Goal: Task Accomplishment & Management: Complete application form

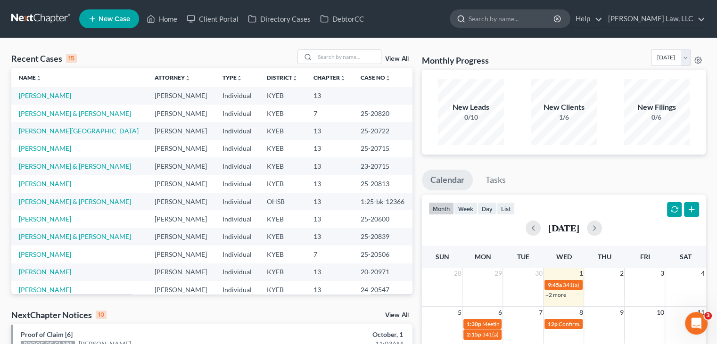
click at [487, 22] on input "search" at bounding box center [512, 18] width 86 height 17
click at [48, 238] on link "[PERSON_NAME] & [PERSON_NAME]" at bounding box center [75, 236] width 112 height 8
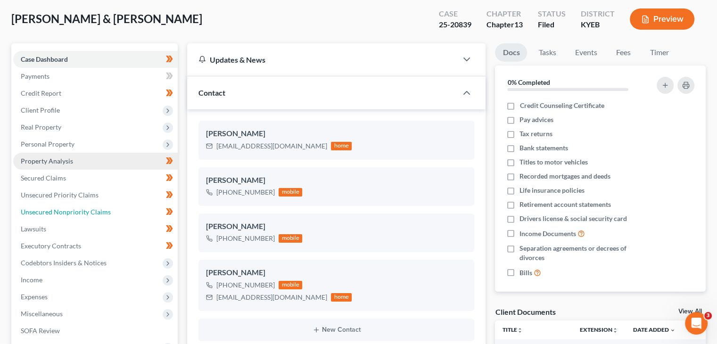
click at [65, 212] on span "Unsecured Nonpriority Claims" at bounding box center [66, 212] width 90 height 8
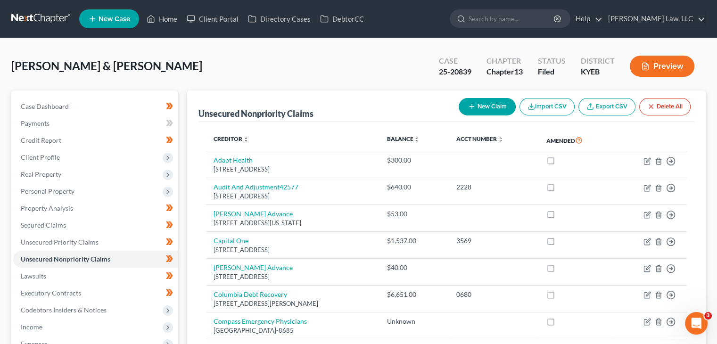
click at [486, 108] on button "New Claim" at bounding box center [487, 106] width 57 height 17
select select "2"
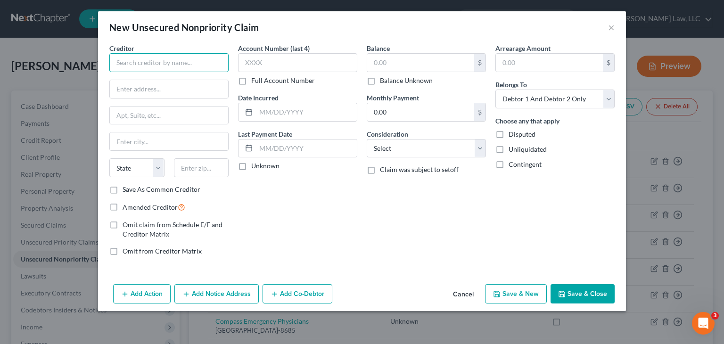
click at [201, 63] on input "text" at bounding box center [168, 62] width 119 height 19
type input "Flex Shopper"
click at [171, 89] on input "text" at bounding box center [169, 89] width 118 height 18
paste input "[STREET_ADDRESS]"
drag, startPoint x: 201, startPoint y: 91, endPoint x: 167, endPoint y: 90, distance: 33.5
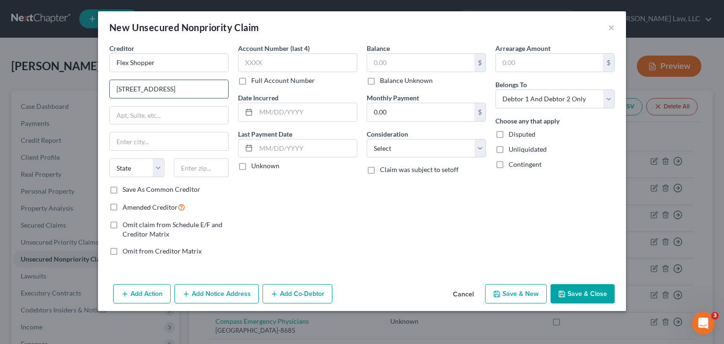
click at [167, 90] on input "[STREET_ADDRESS]" at bounding box center [169, 89] width 118 height 18
type input "[STREET_ADDRESS]"
type input "Suite 260"
type input "33431"
click at [438, 68] on input "text" at bounding box center [420, 63] width 107 height 18
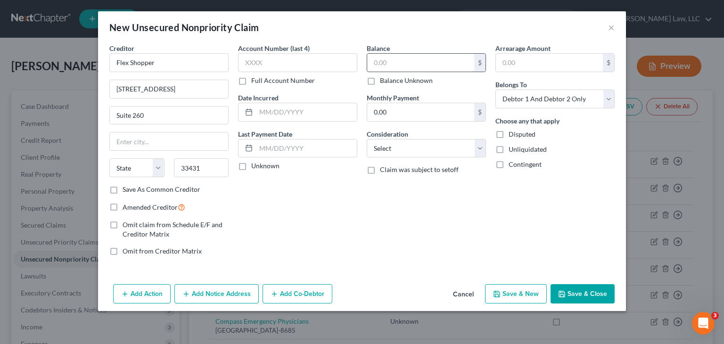
type input "Boca Raton"
select select "9"
type input "330"
click at [578, 296] on button "Save & Close" at bounding box center [583, 294] width 64 height 20
